Goal: Ask a question: Seek information or help from site administrators or community

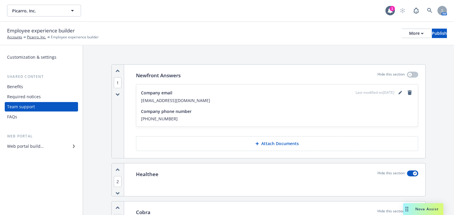
scroll to position [260, 0]
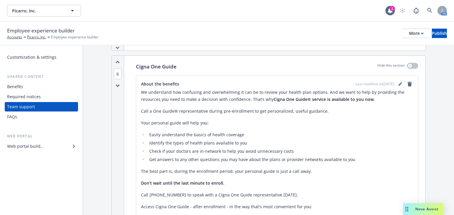
drag, startPoint x: 386, startPoint y: 116, endPoint x: 340, endPoint y: 105, distance: 47.7
click at [386, 116] on div "We understand how confusing and overwhelming it can be to review your health pl…" at bounding box center [277, 212] width 272 height 246
click at [386, 112] on p "Call a One Guide® representative during pre-enrollment to get personalized, use…" at bounding box center [277, 111] width 272 height 7
click at [390, 153] on li "Check if your doctors are in-network to help you avoid unnecessary costs" at bounding box center [280, 151] width 266 height 7
drag, startPoint x: 397, startPoint y: 118, endPoint x: 366, endPoint y: 96, distance: 38.9
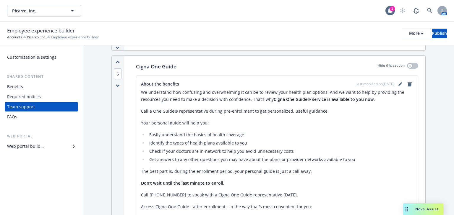
click at [397, 120] on p "Your personal guide will help you:" at bounding box center [277, 123] width 272 height 7
